Goal: Information Seeking & Learning: Check status

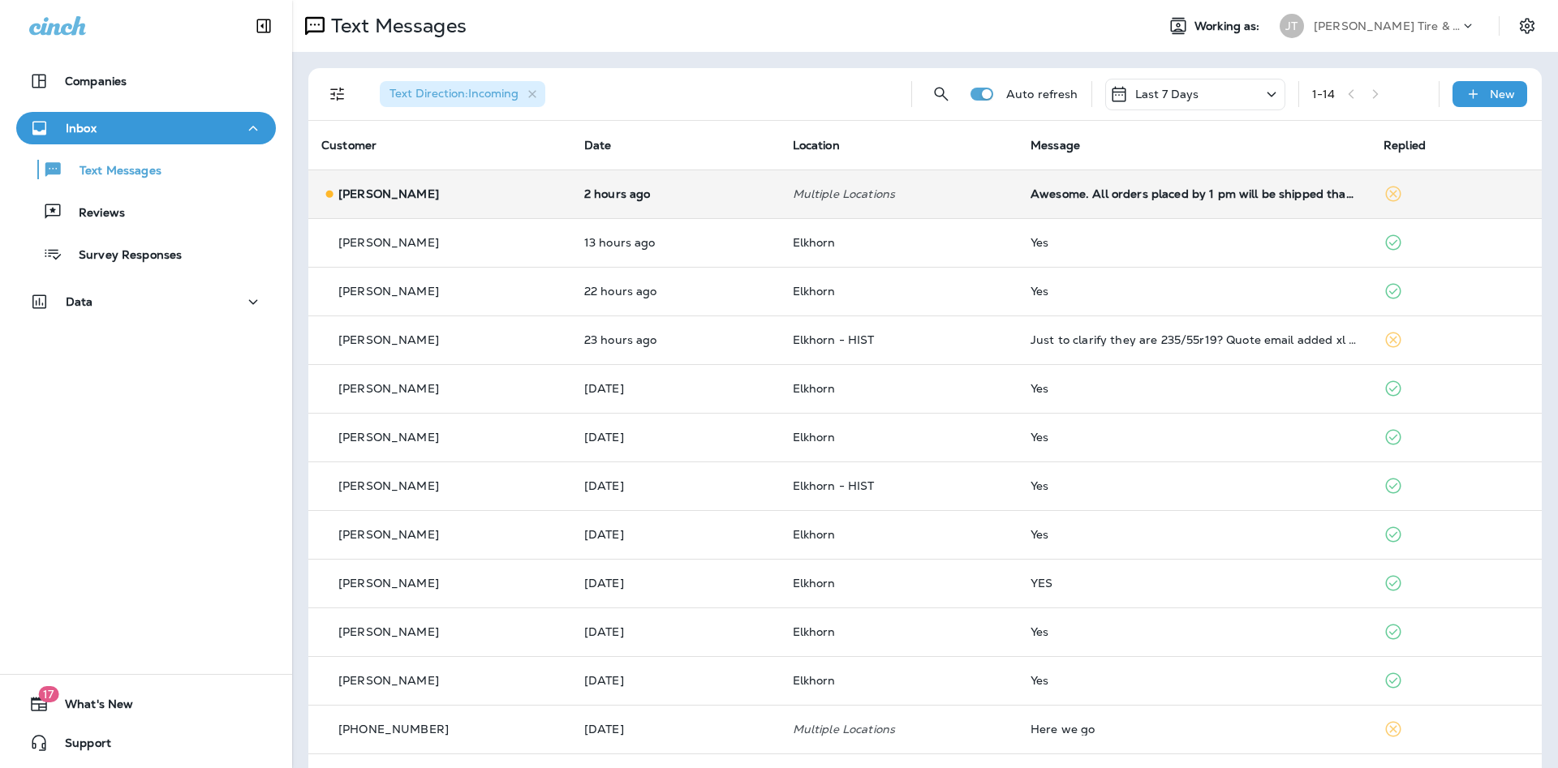
click at [518, 200] on div "[PERSON_NAME]" at bounding box center [439, 194] width 237 height 17
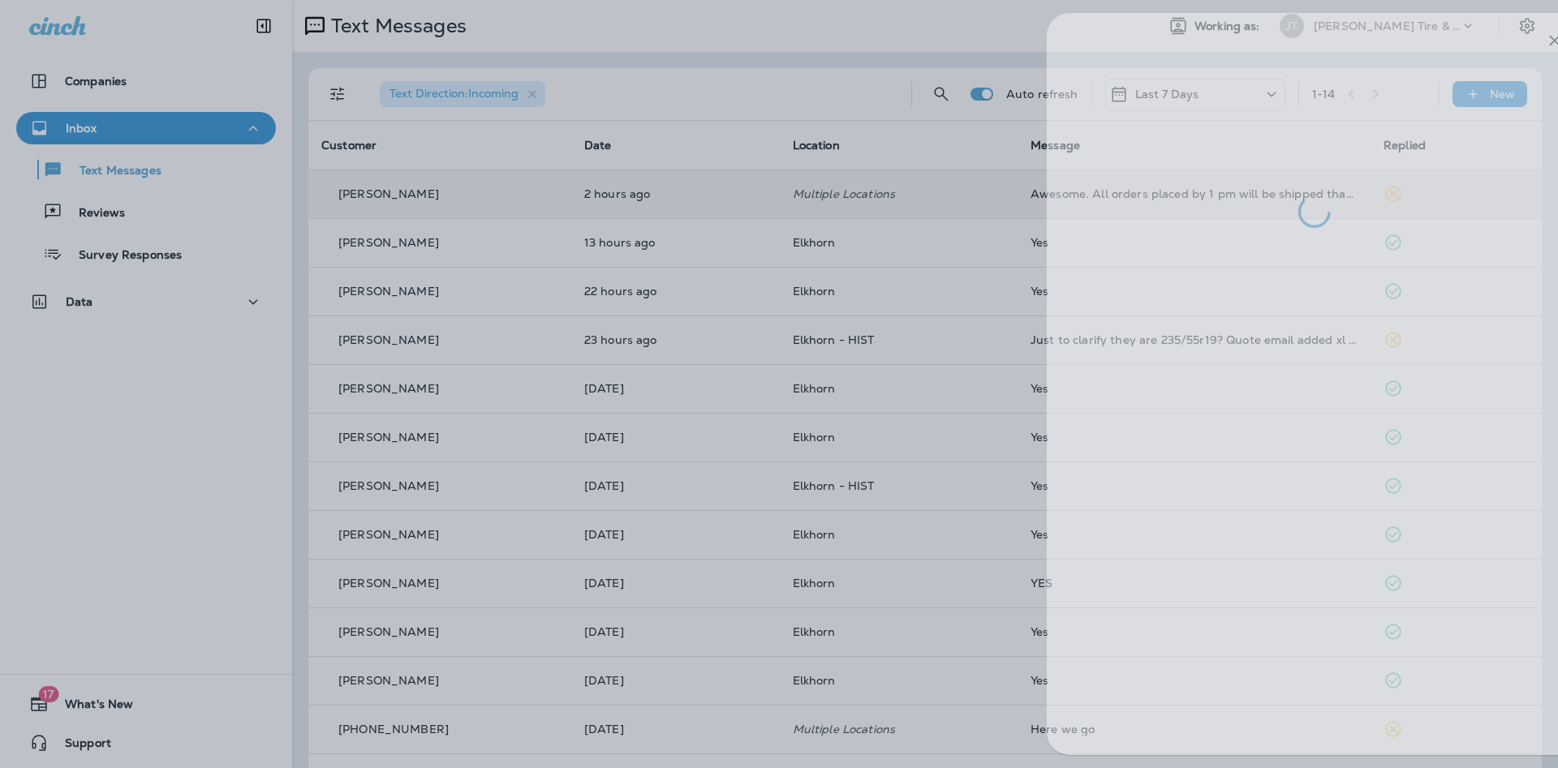
click at [711, 408] on div at bounding box center [824, 384] width 1558 height 768
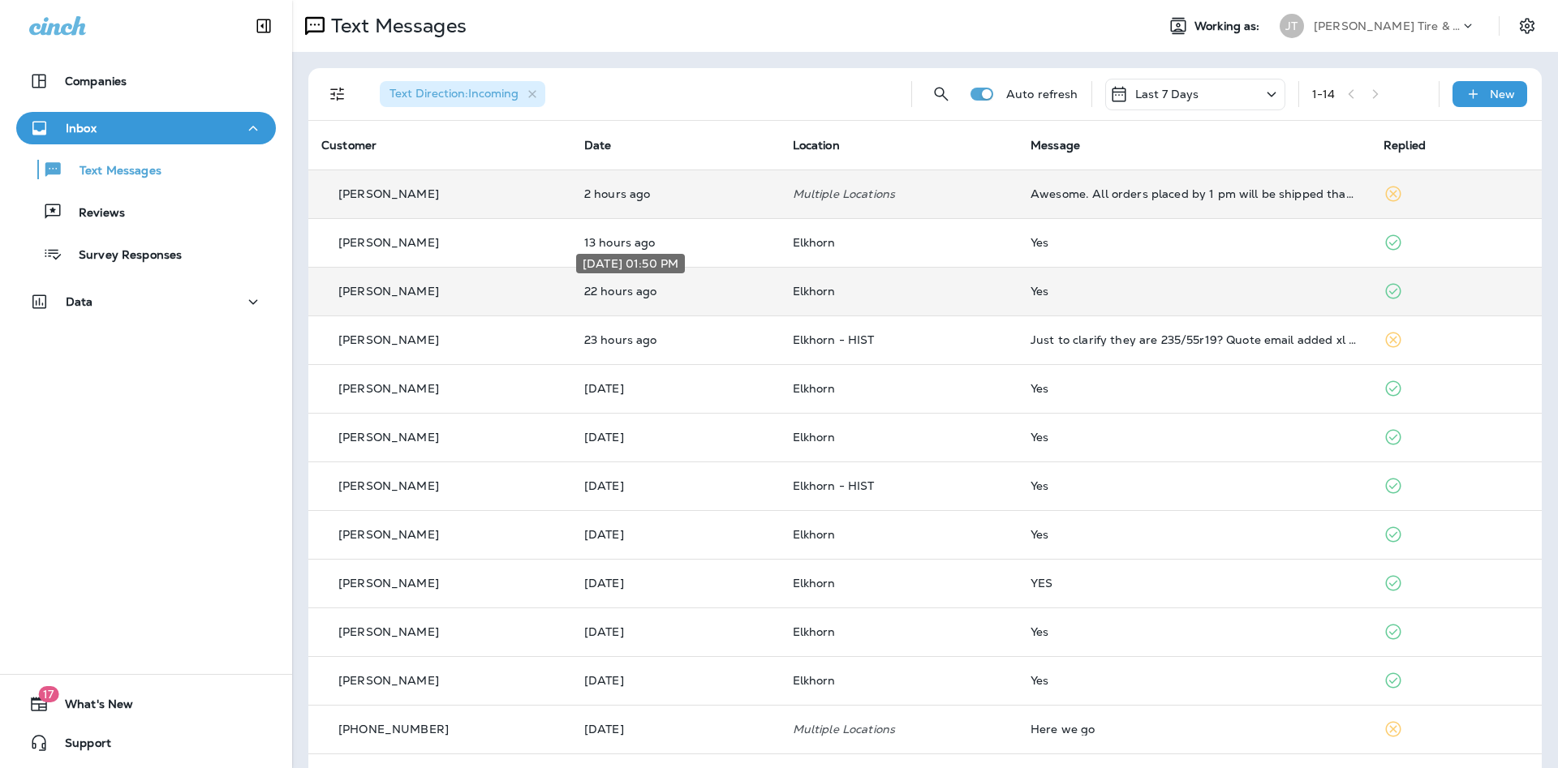
click at [757, 288] on p "22 hours ago" at bounding box center [675, 291] width 183 height 13
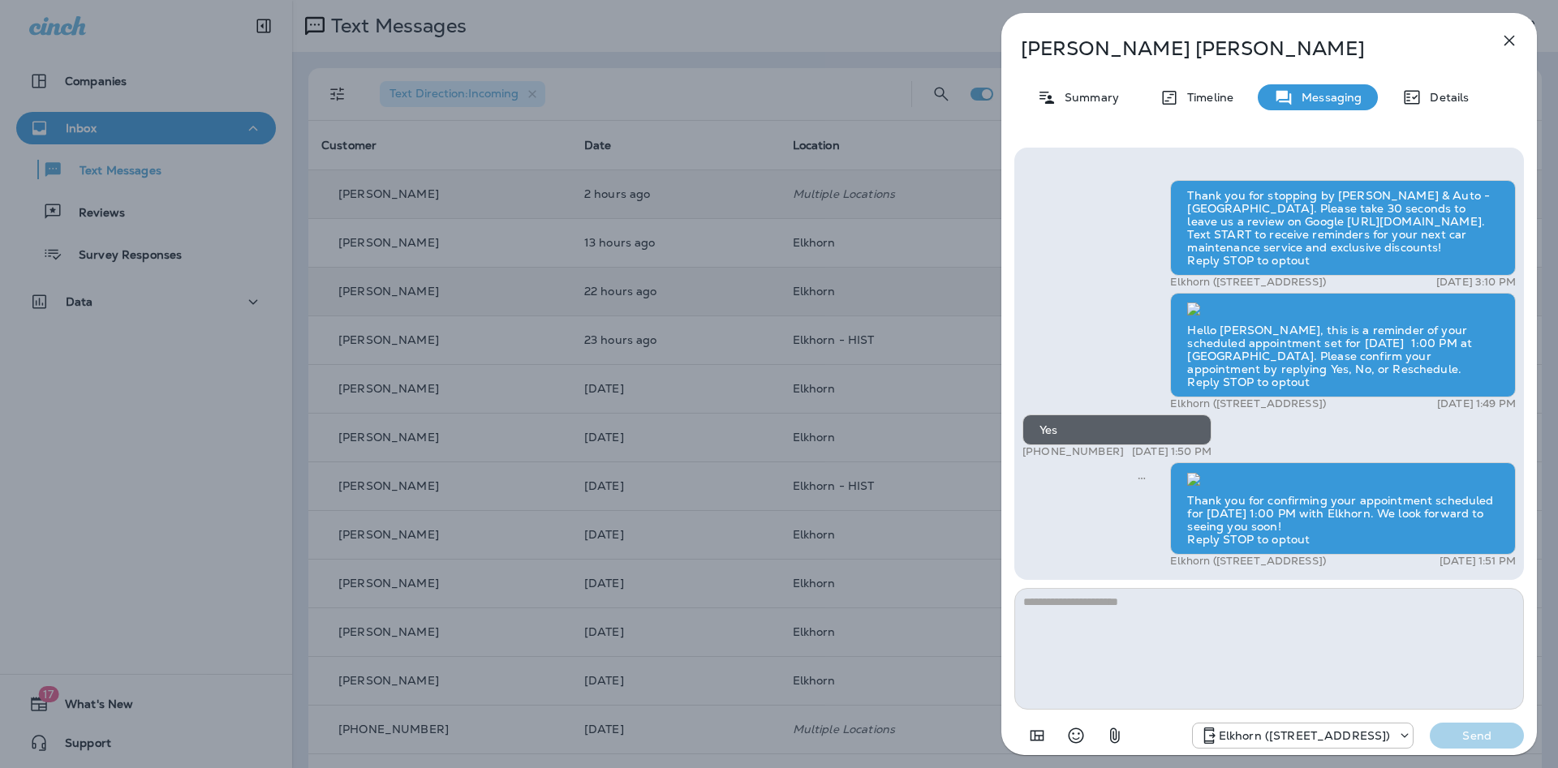
click at [837, 389] on div "[PERSON_NAME] Summary Timeline Messaging Details Thank you for stopping by [PER…" at bounding box center [779, 384] width 1558 height 768
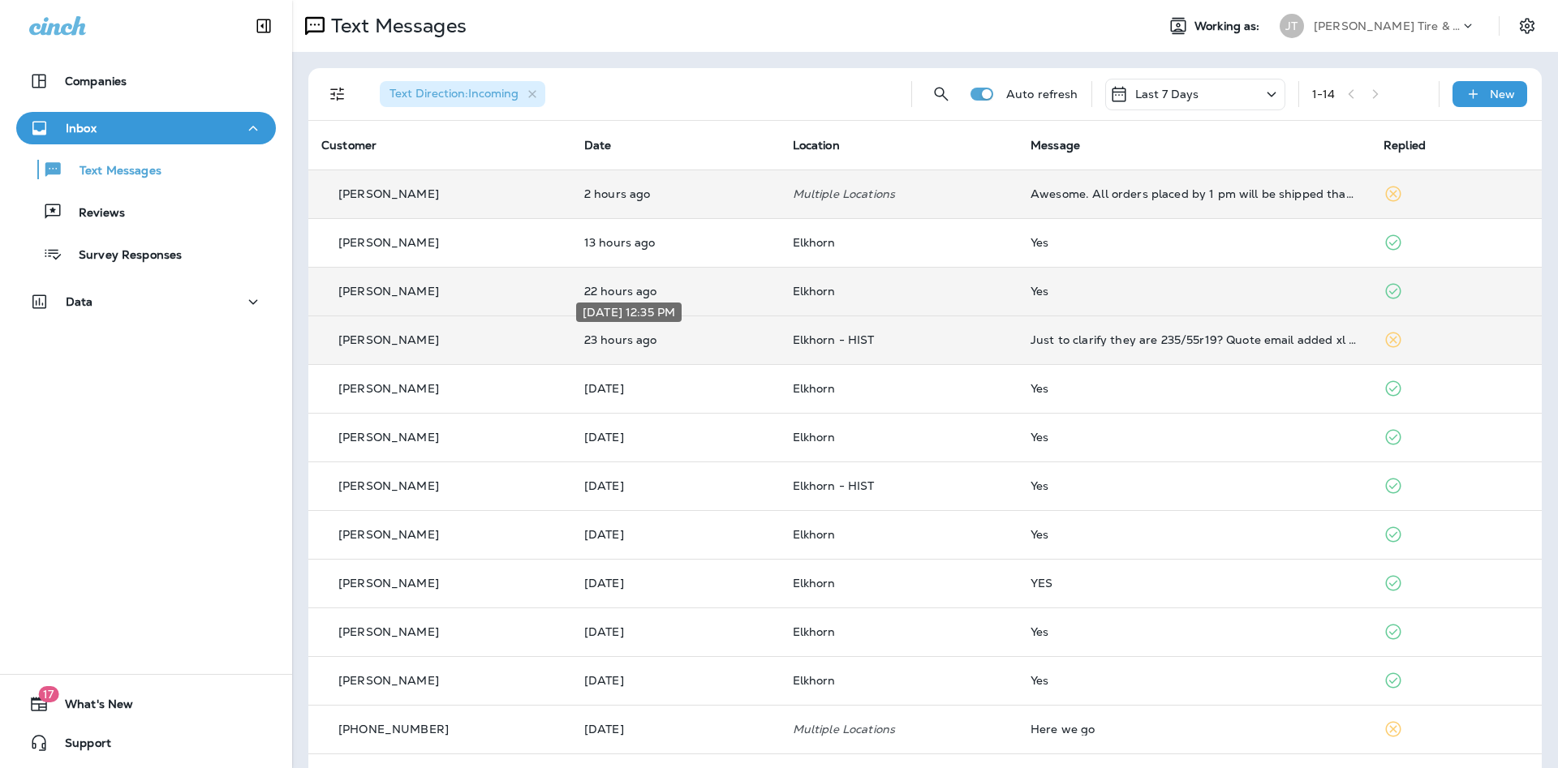
click at [686, 340] on p "23 hours ago" at bounding box center [675, 339] width 183 height 13
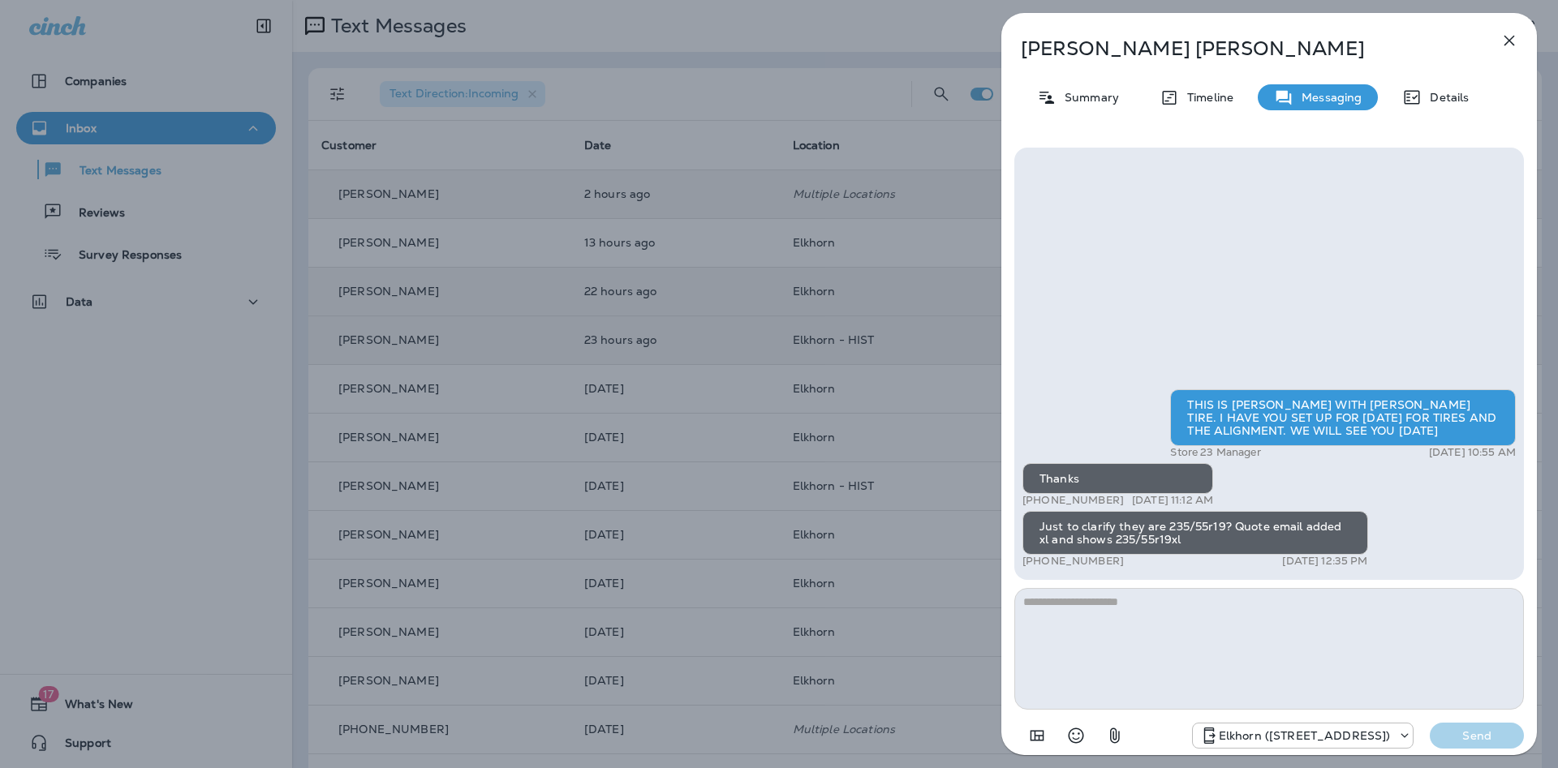
click at [672, 447] on div "[PERSON_NAME] Summary Timeline Messaging Details THIS IS [PERSON_NAME] WITH [PE…" at bounding box center [779, 384] width 1558 height 768
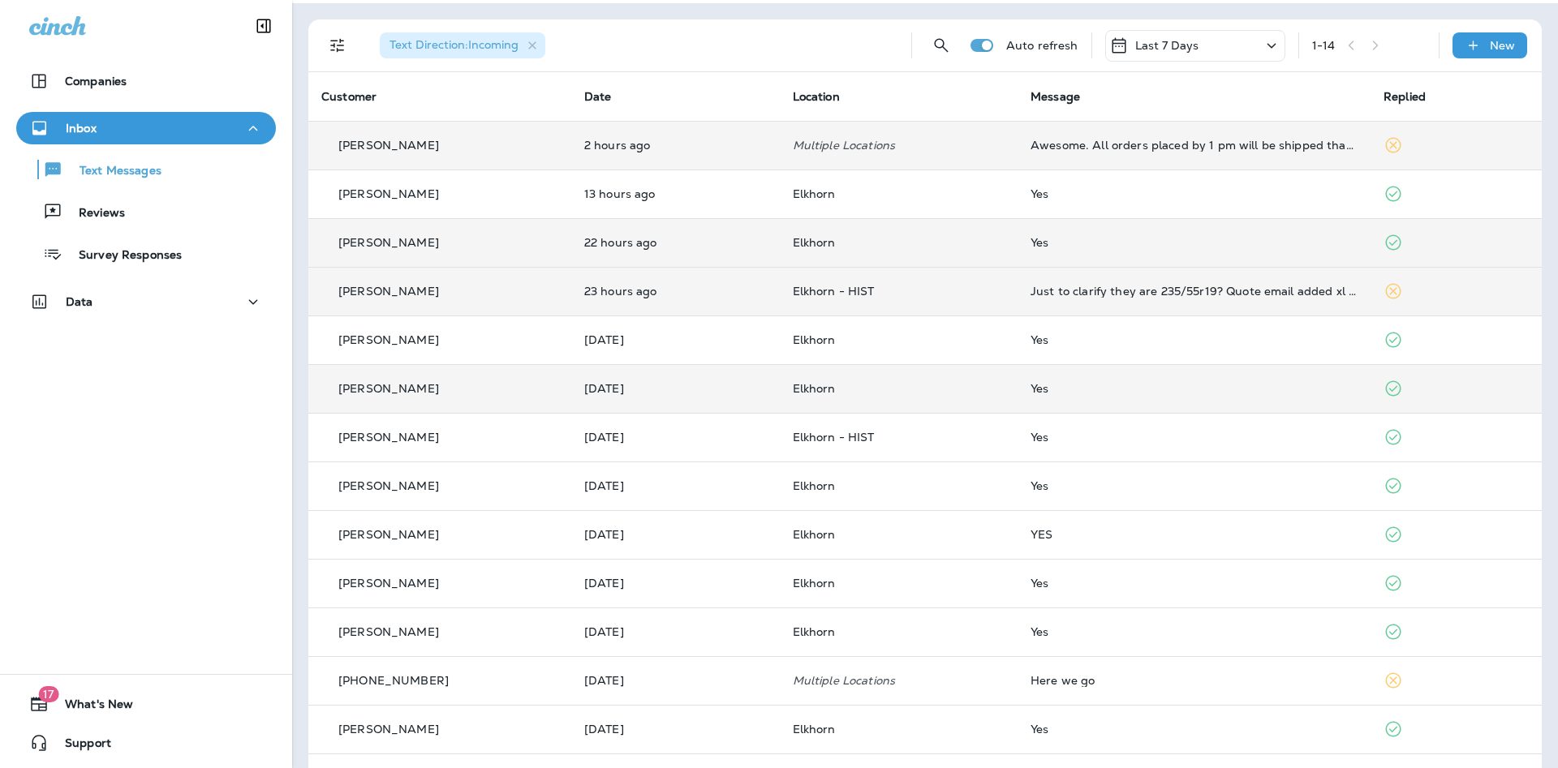
scroll to position [88, 0]
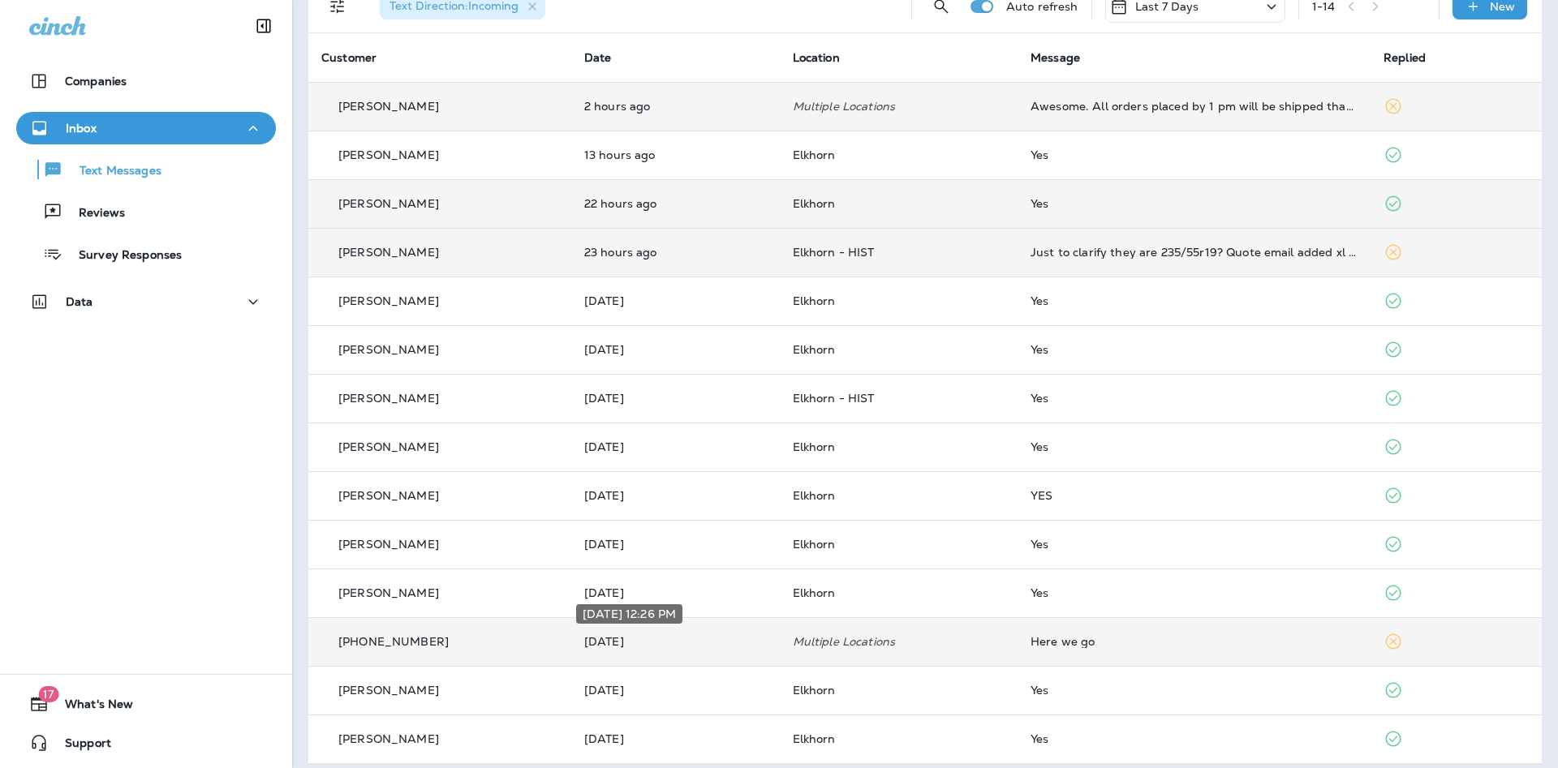
click at [688, 646] on p "[DATE]" at bounding box center [675, 641] width 183 height 13
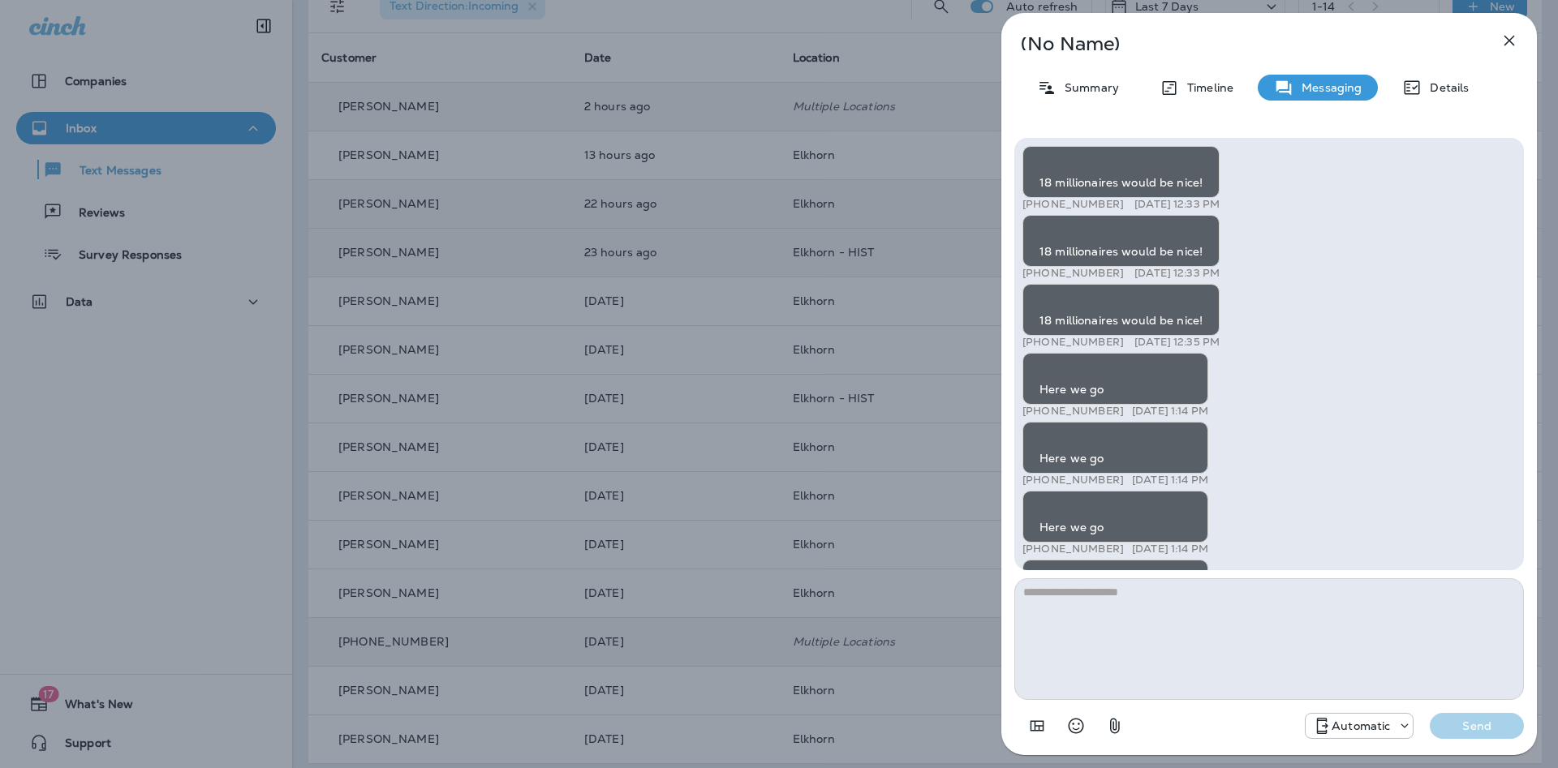
scroll to position [-15762, 0]
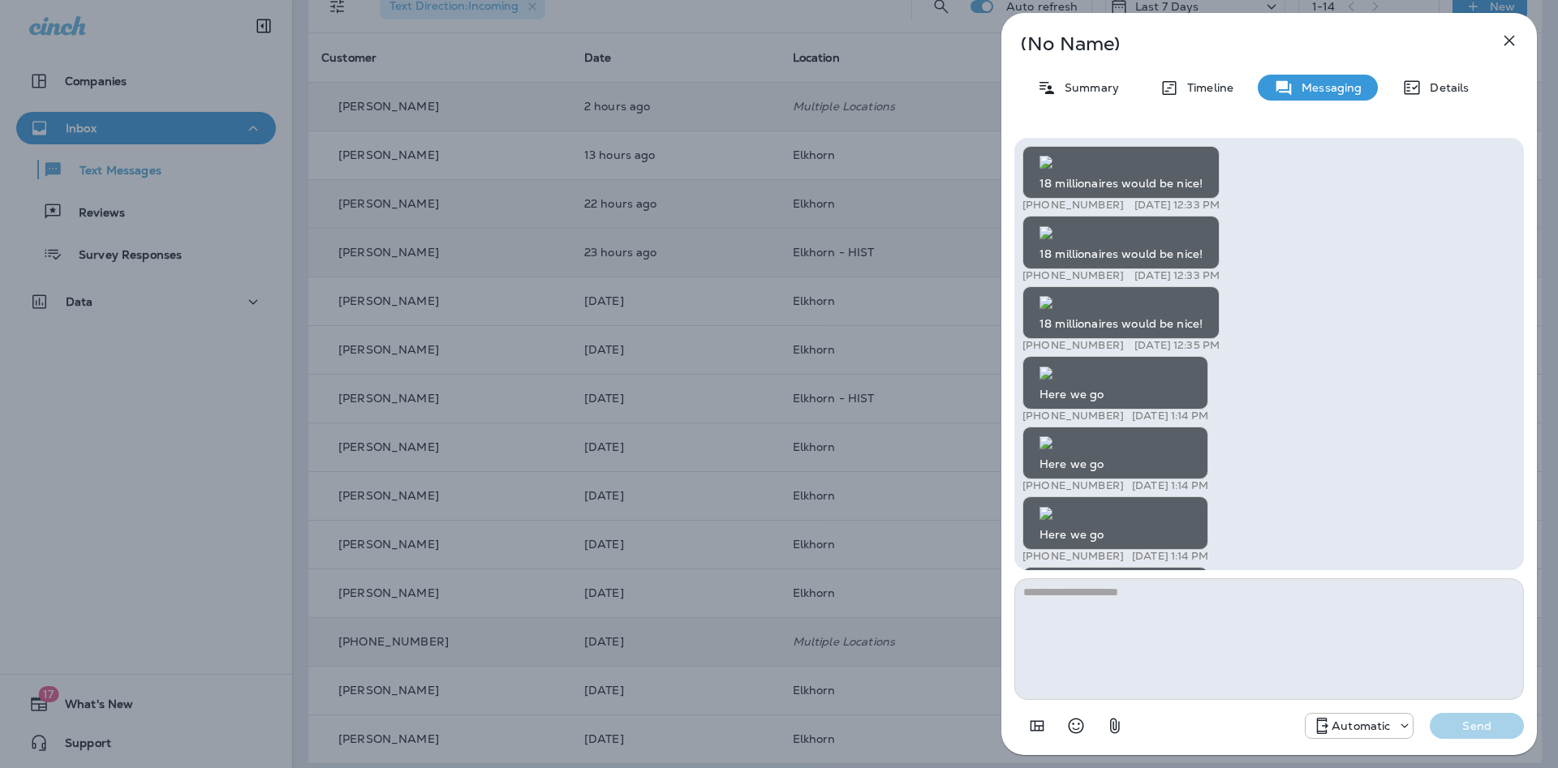
drag, startPoint x: 1471, startPoint y: 370, endPoint x: 1461, endPoint y: 200, distance: 169.9
click at [1052, 169] on img at bounding box center [1045, 162] width 13 height 13
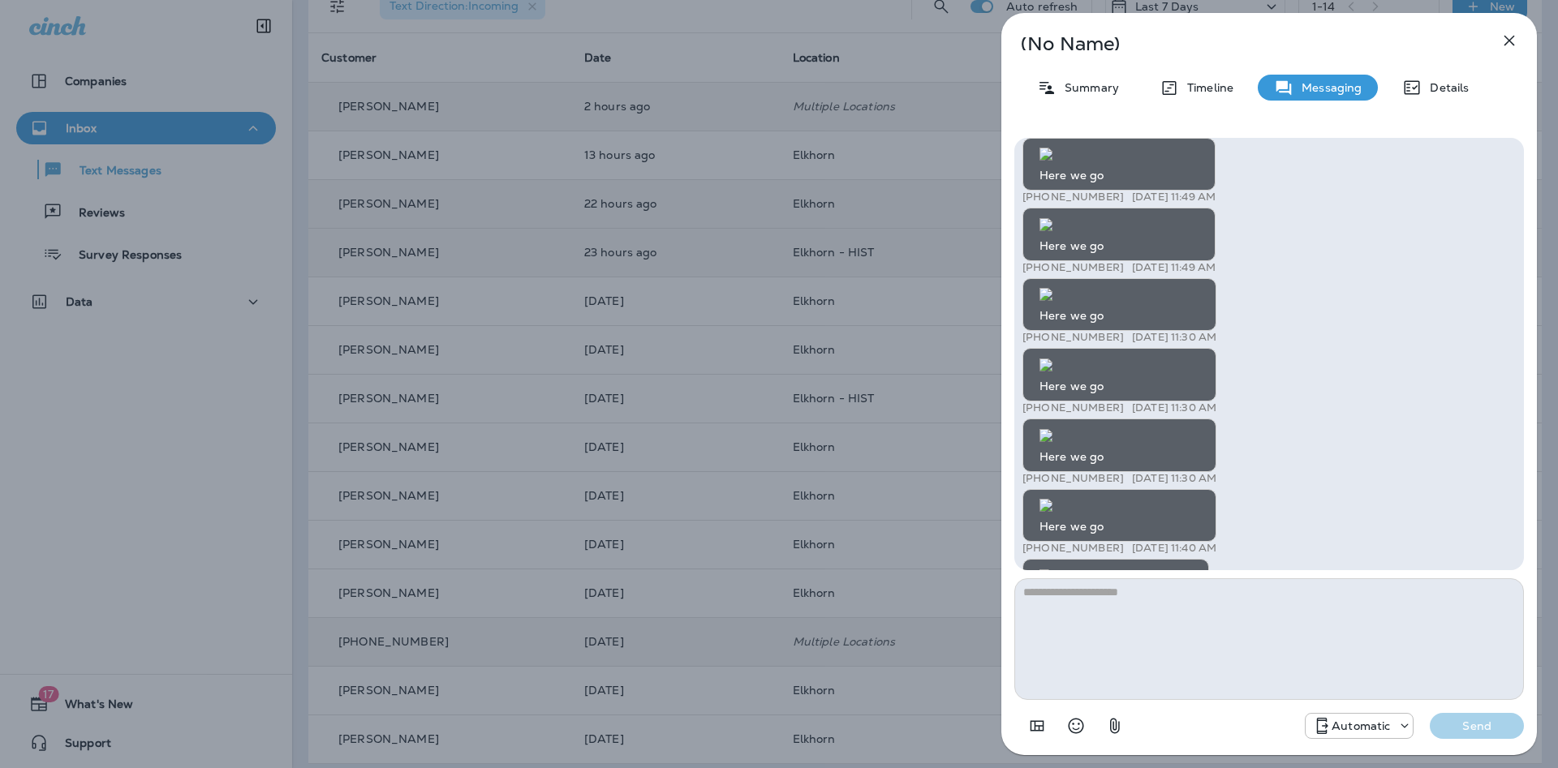
scroll to position [0, 0]
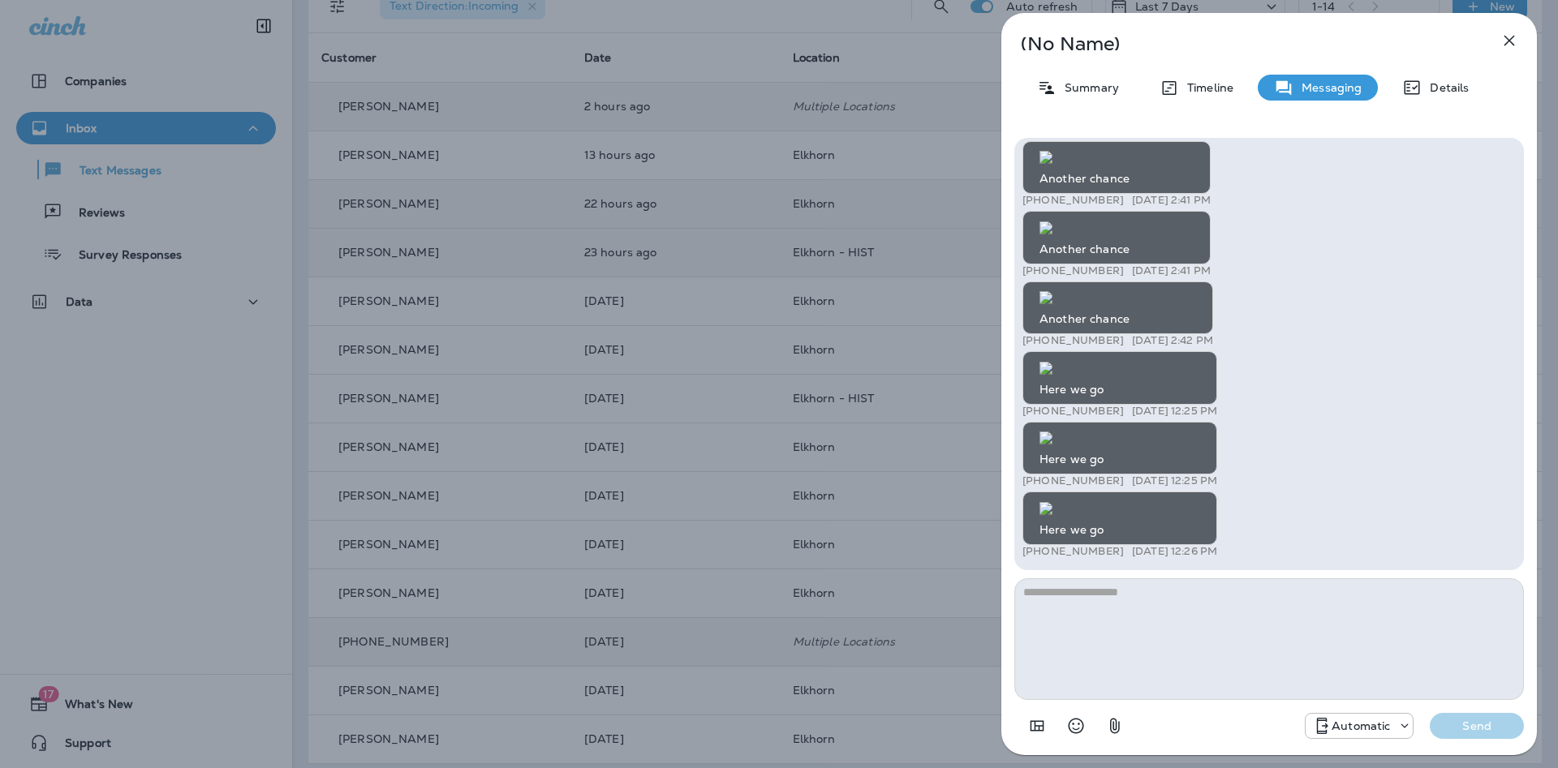
click at [929, 211] on div "(No Name) Summary Timeline Messaging Details 18 millionaires would be nice! +1 …" at bounding box center [779, 384] width 1558 height 768
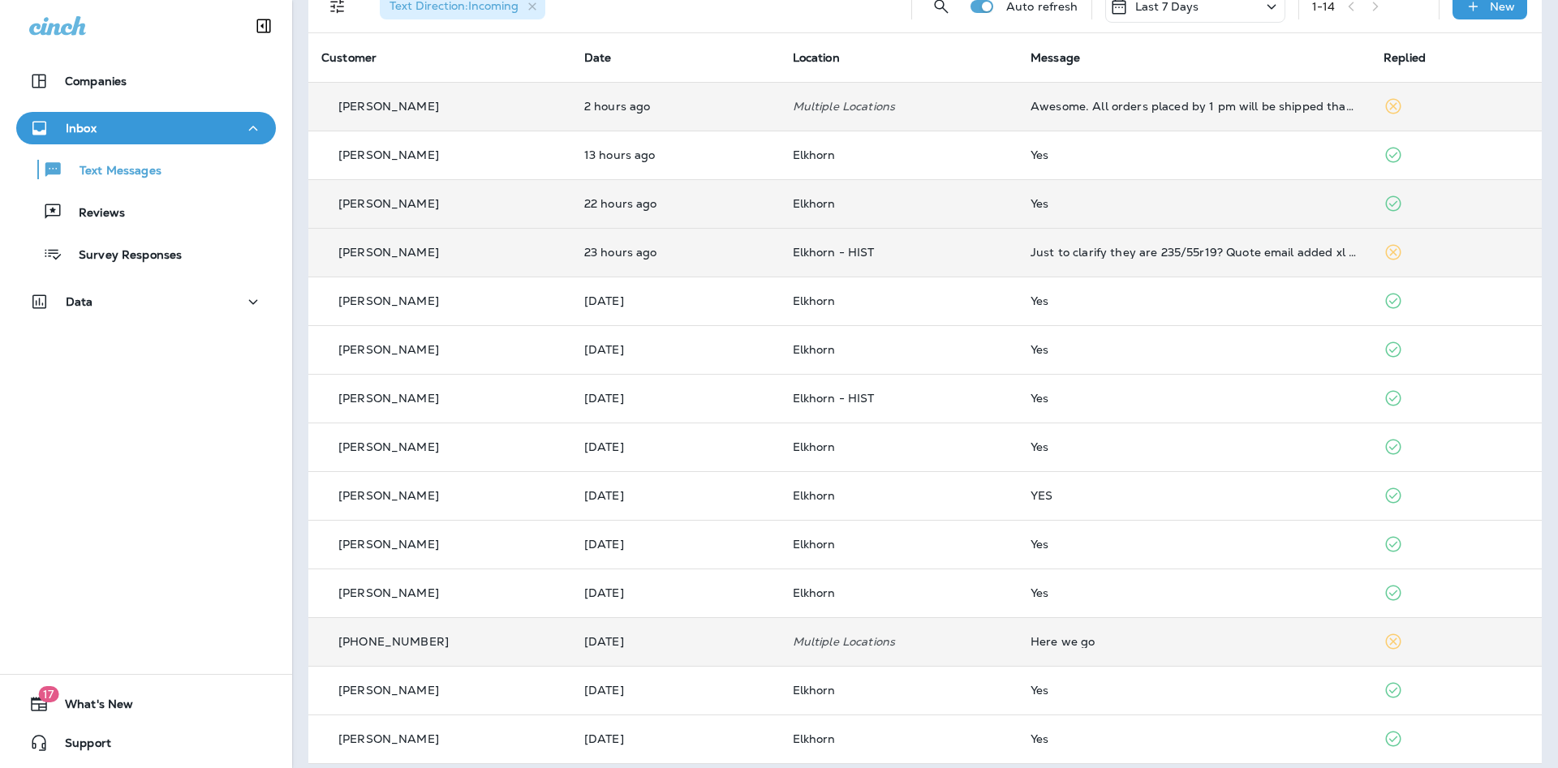
click at [936, 652] on td "Multiple Locations" at bounding box center [899, 641] width 238 height 49
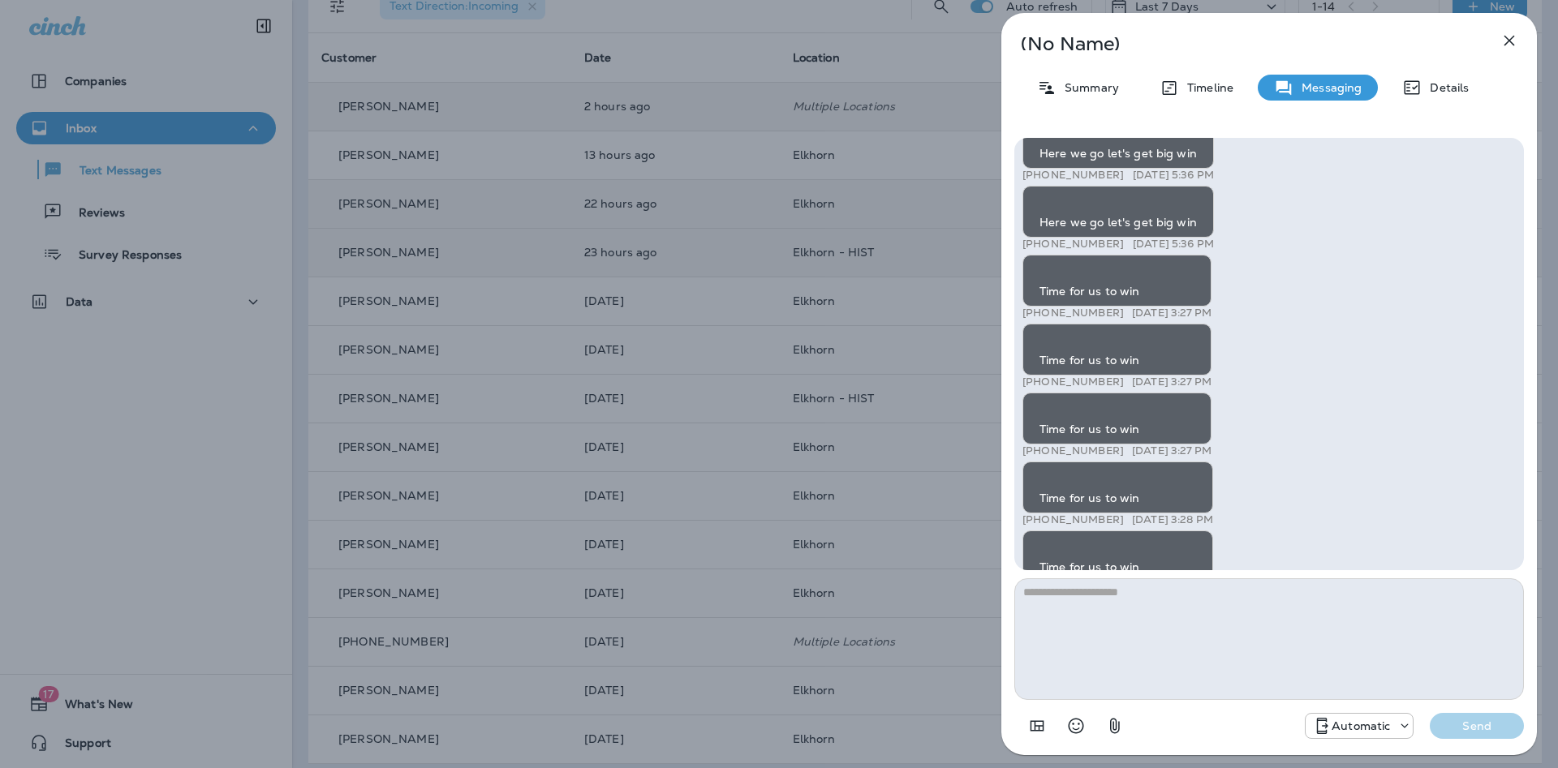
scroll to position [-526, 0]
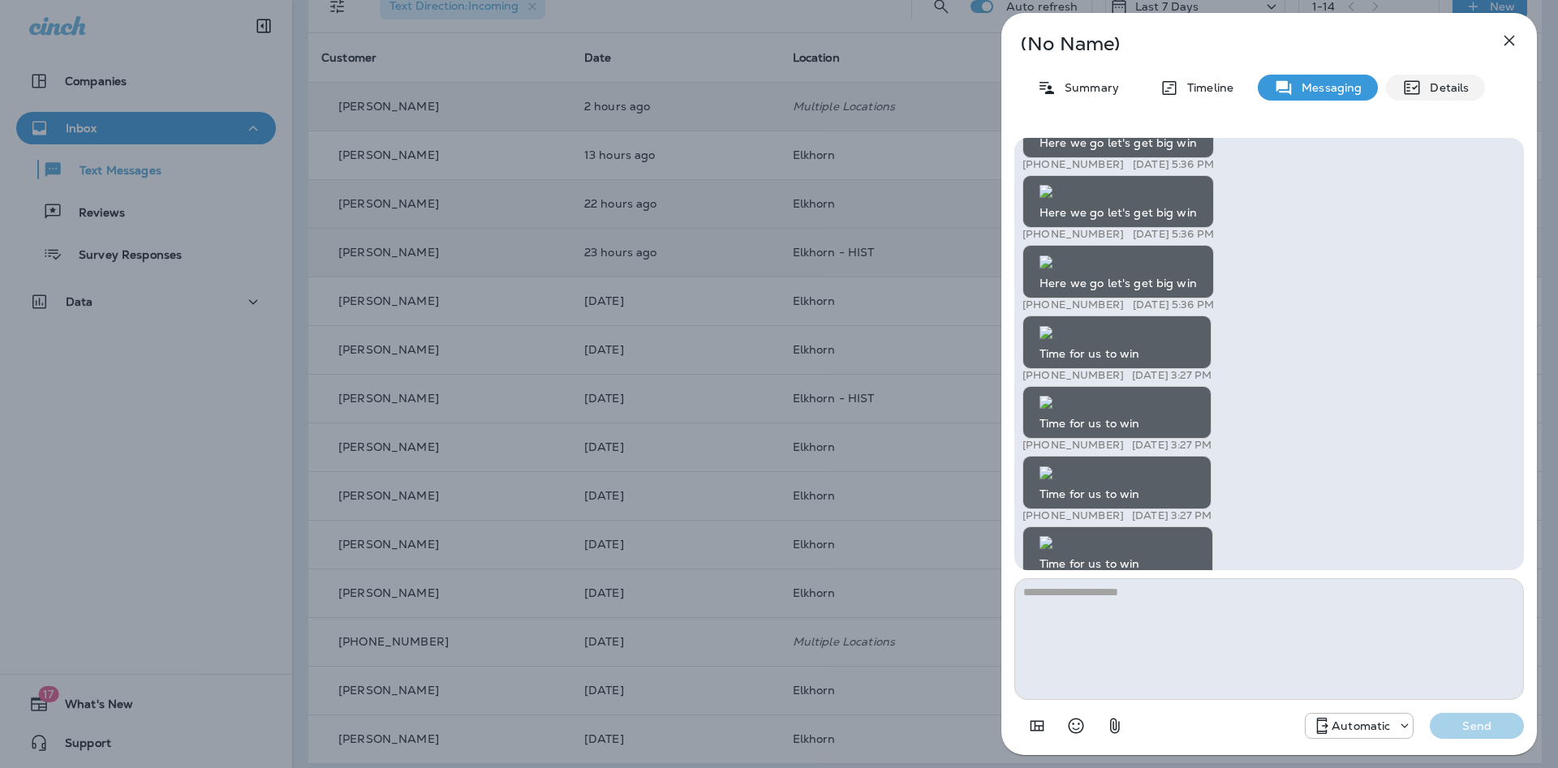
click at [1426, 86] on p "Details" at bounding box center [1445, 87] width 47 height 13
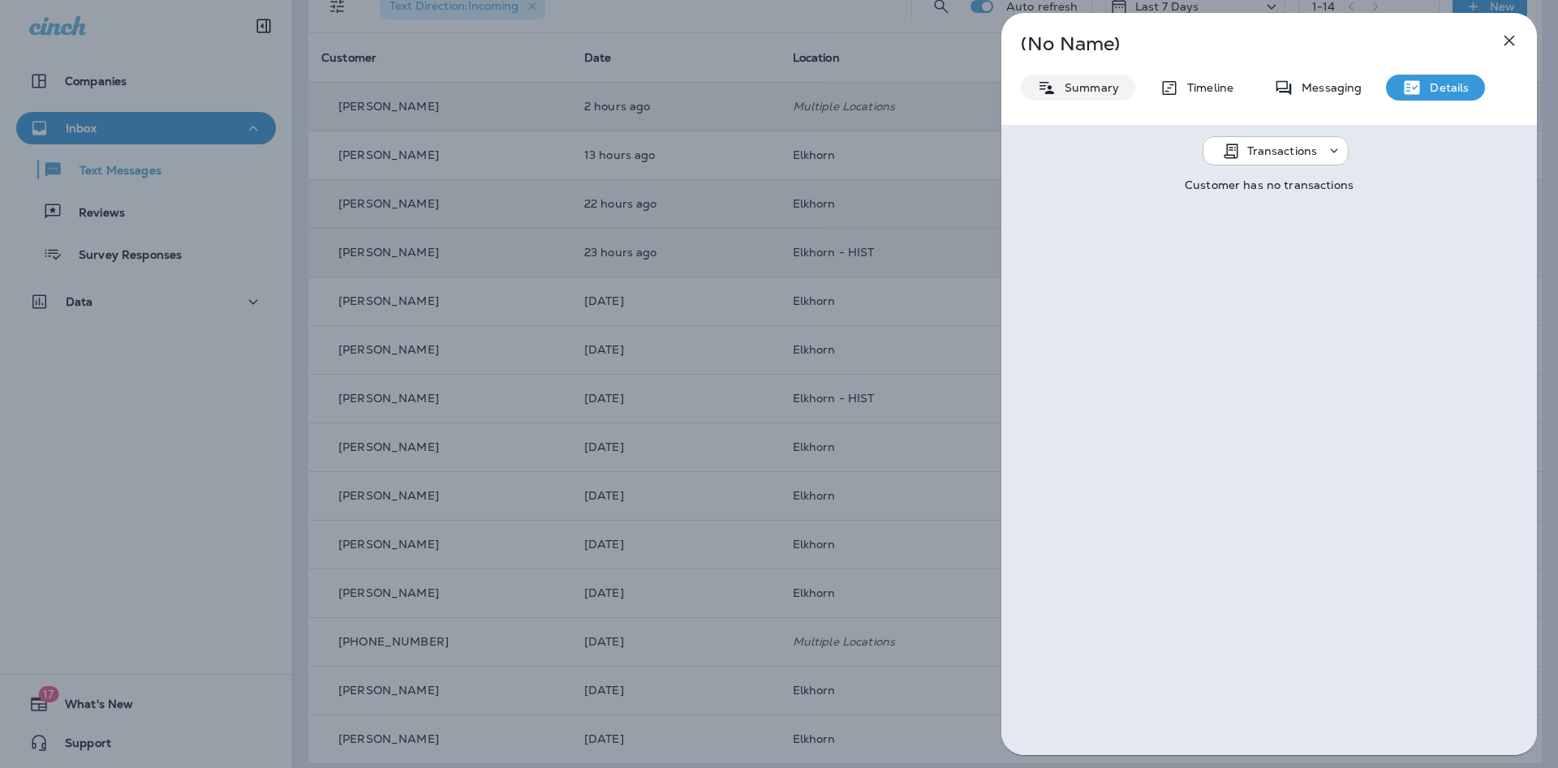
click at [1071, 93] on p "Summary" at bounding box center [1087, 87] width 62 height 13
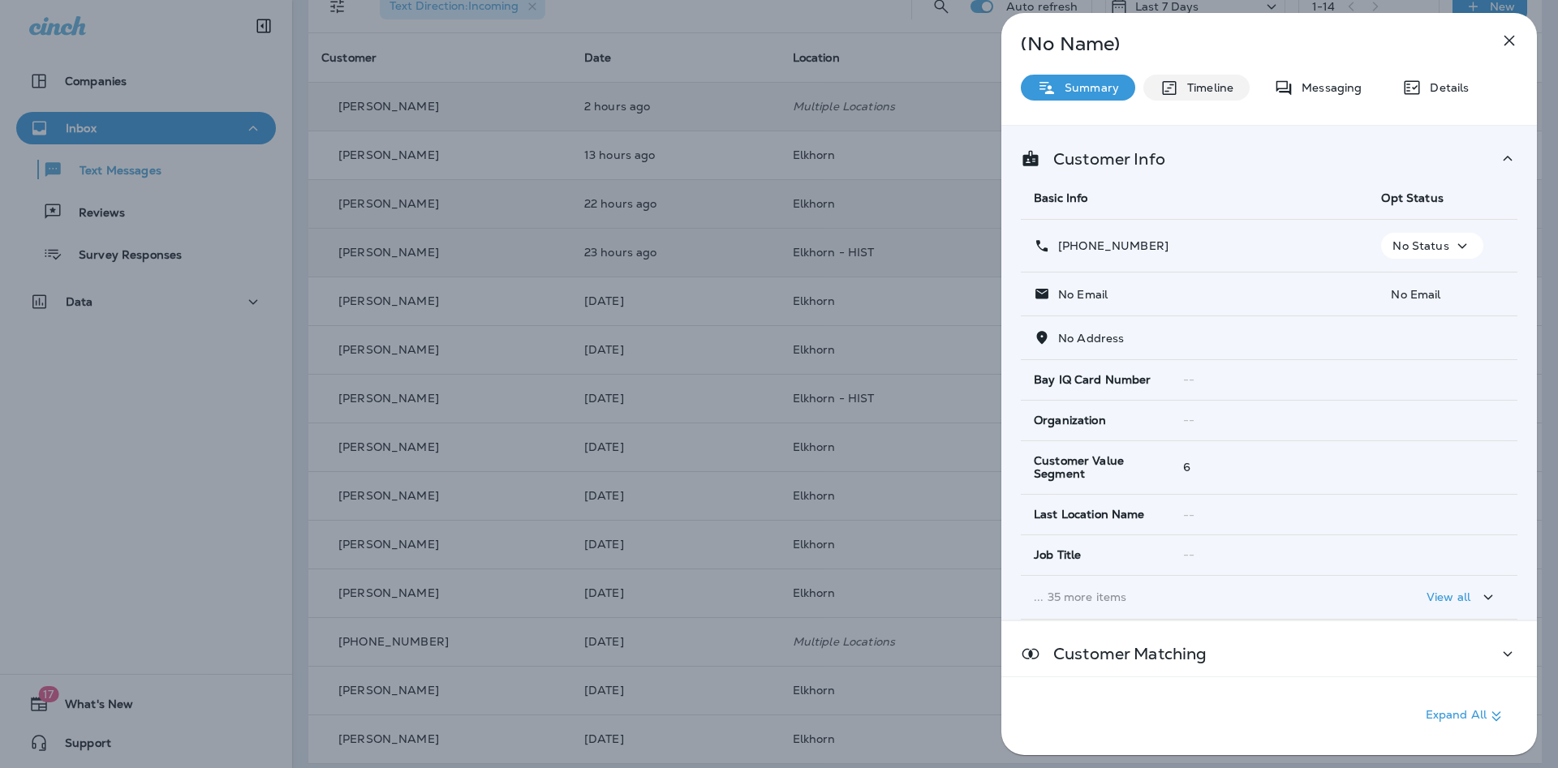
click at [1220, 82] on p "Timeline" at bounding box center [1206, 87] width 54 height 13
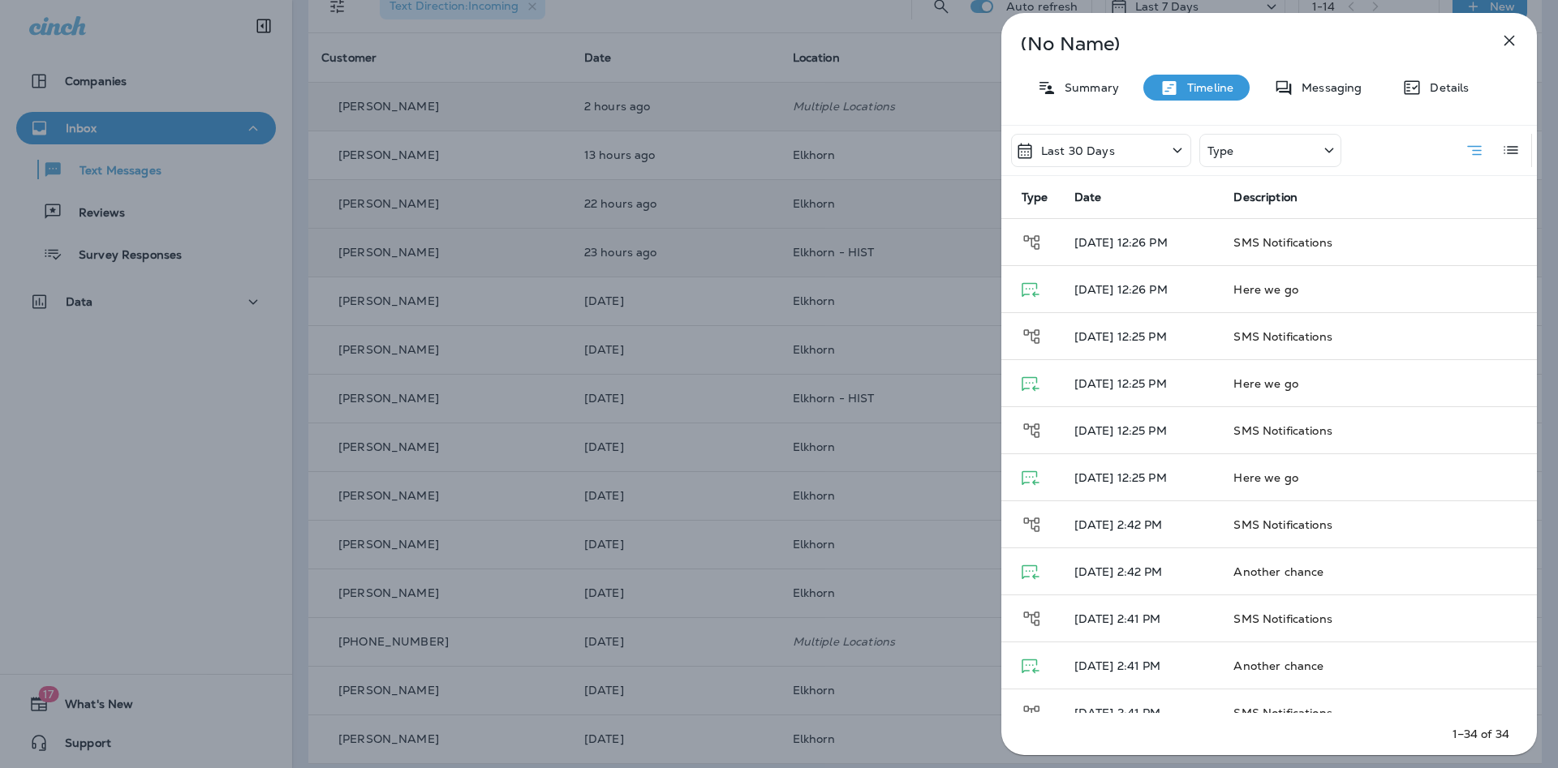
click at [1448, 92] on p "Details" at bounding box center [1445, 87] width 47 height 13
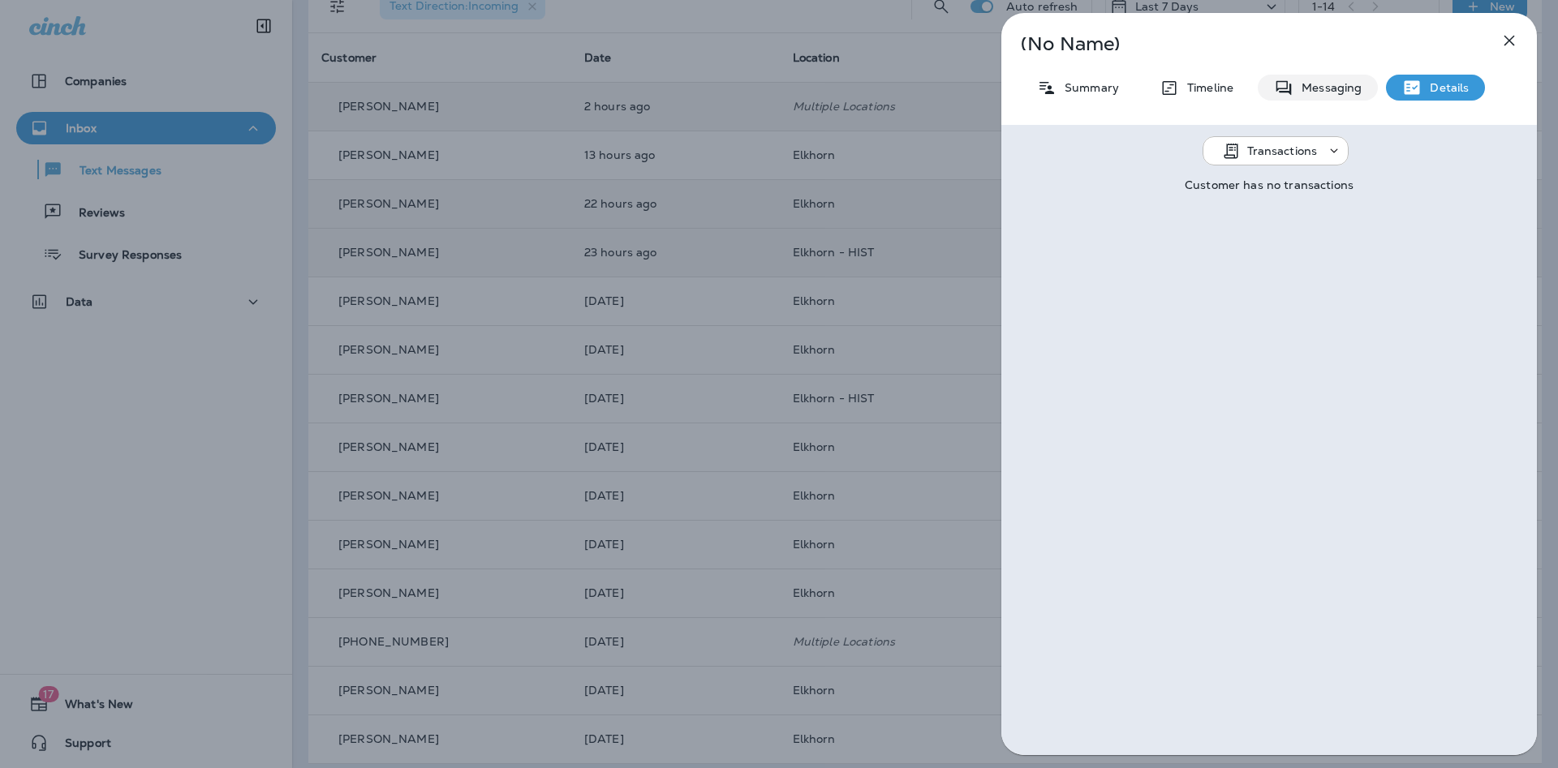
click at [1339, 88] on p "Messaging" at bounding box center [1327, 87] width 68 height 13
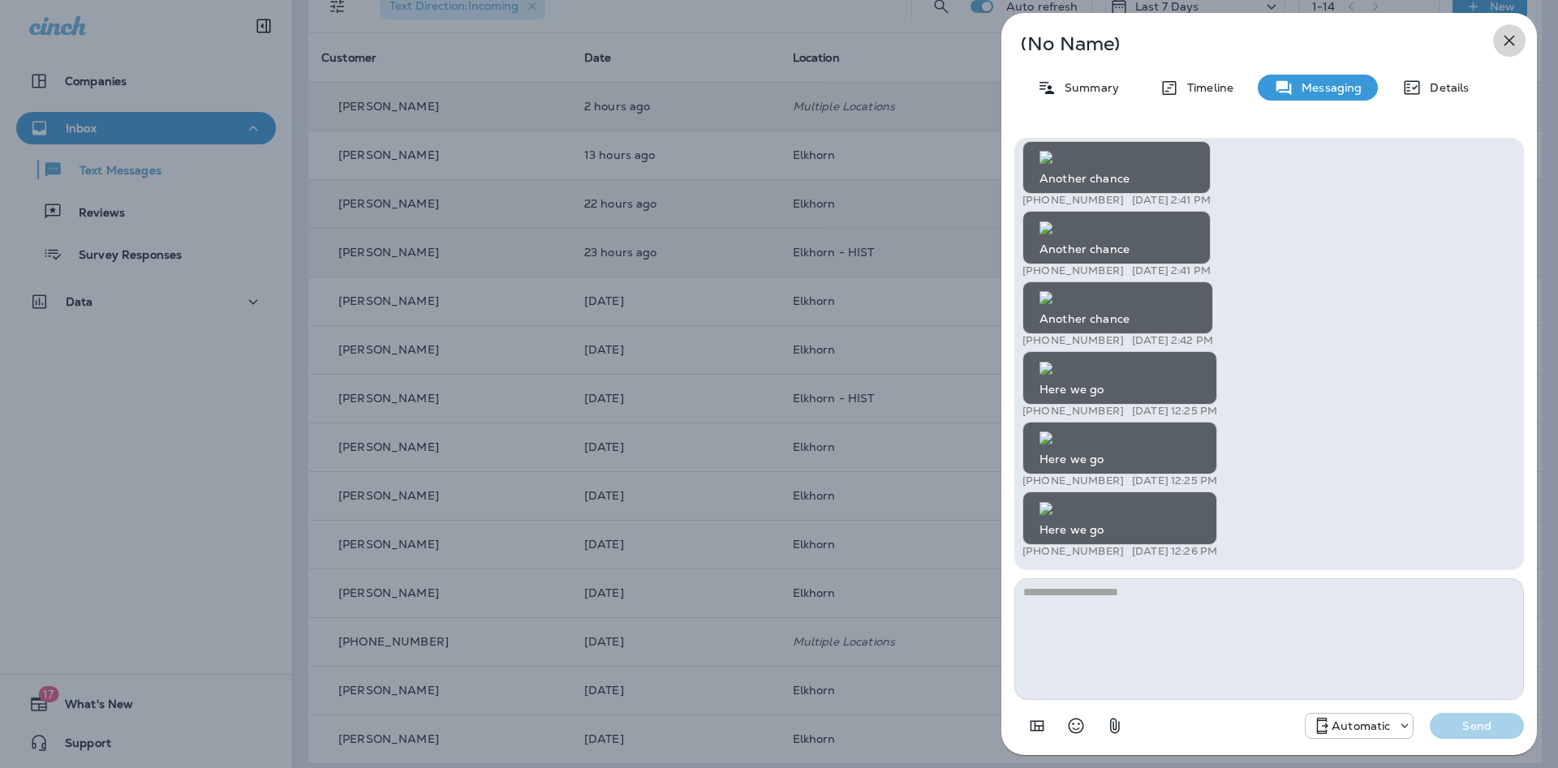
click at [1508, 45] on icon "button" at bounding box center [1508, 40] width 19 height 19
